Goal: Find contact information: Find contact information

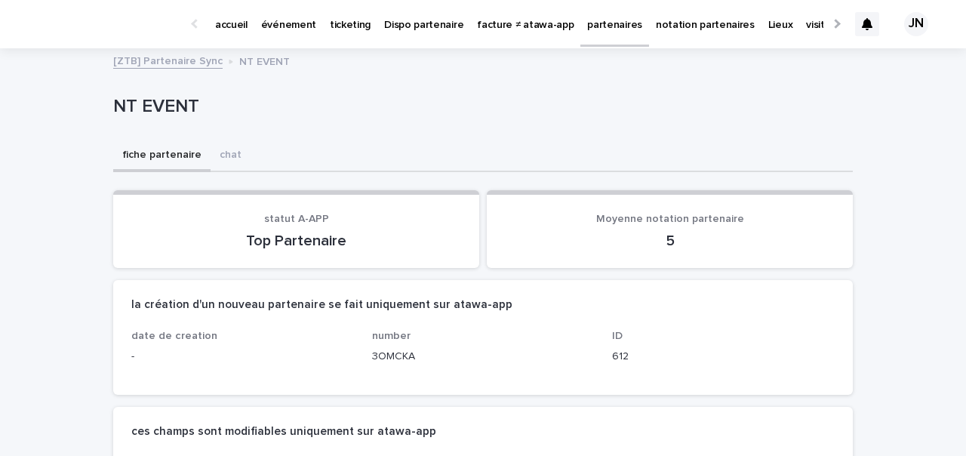
drag, startPoint x: 0, startPoint y: 0, endPoint x: 737, endPoint y: 283, distance: 789.3
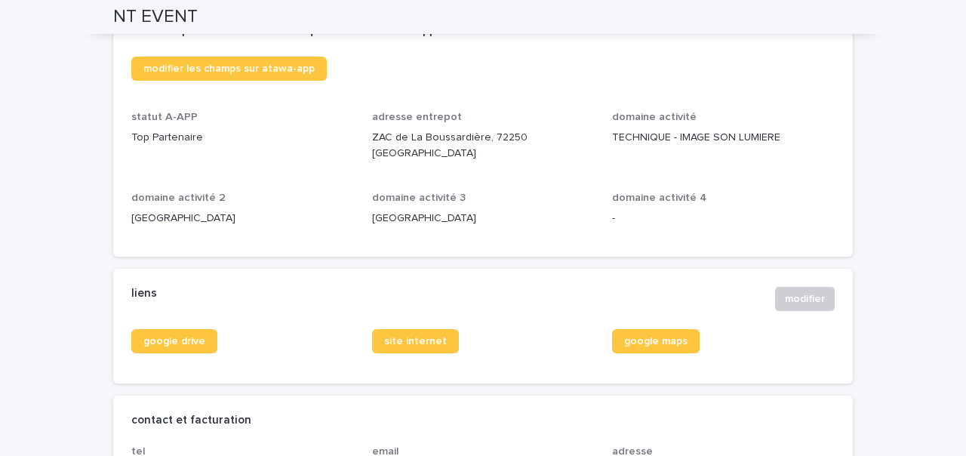
scroll to position [405, 0]
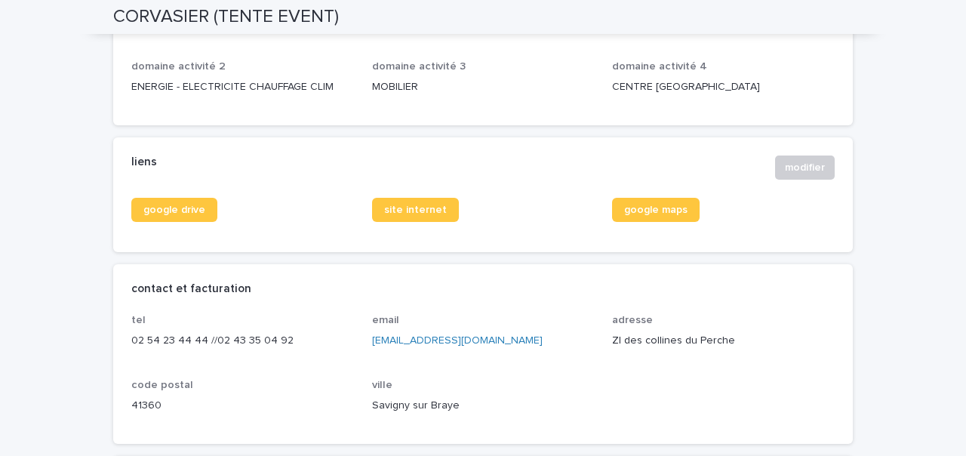
scroll to position [542, 0]
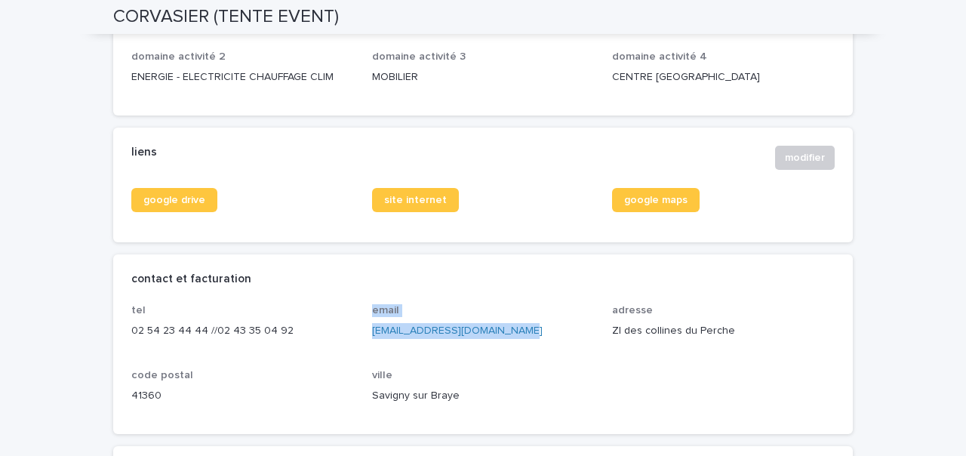
drag, startPoint x: 511, startPoint y: 331, endPoint x: 361, endPoint y: 329, distance: 150.2
click at [361, 329] on div "tel 02 54 23 44 44 //02 43 35 04 92 email corvasierlocation@orange.fr adresse Z…" at bounding box center [483, 360] width 704 height 112
click at [363, 329] on div "tel 02 54 23 44 44 //02 43 35 04 92 email corvasierlocation@orange.fr adresse Z…" at bounding box center [483, 360] width 704 height 112
drag, startPoint x: 511, startPoint y: 331, endPoint x: 364, endPoint y: 331, distance: 147.2
click at [365, 331] on div "tel 02 54 23 44 44 //02 43 35 04 92 email corvasierlocation@orange.fr adresse Z…" at bounding box center [483, 360] width 704 height 112
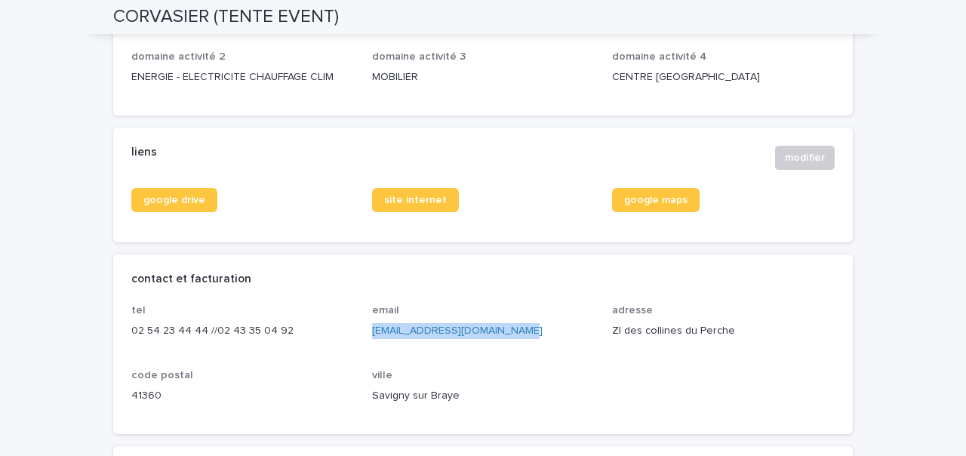
copy link "corvasierlocation@orange.fr"
